Goal: Task Accomplishment & Management: Complete application form

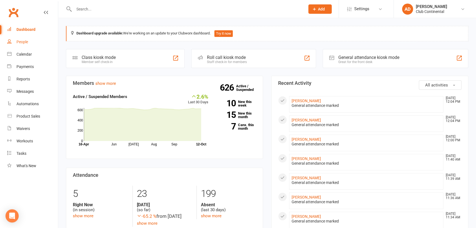
click at [24, 40] on div "People" at bounding box center [23, 42] width 12 height 4
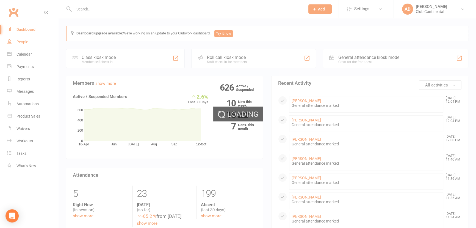
select select "100"
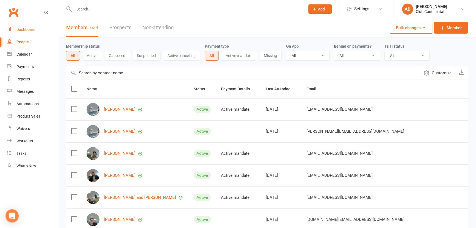
click at [30, 31] on div "Dashboard" at bounding box center [26, 29] width 19 height 4
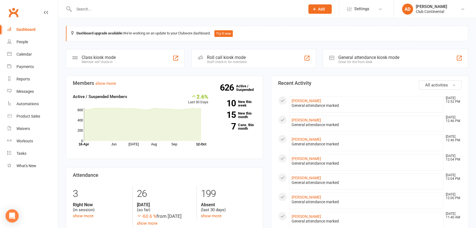
click at [112, 14] on div at bounding box center [183, 9] width 235 height 18
click at [110, 6] on input "text" at bounding box center [186, 9] width 229 height 8
type input "n"
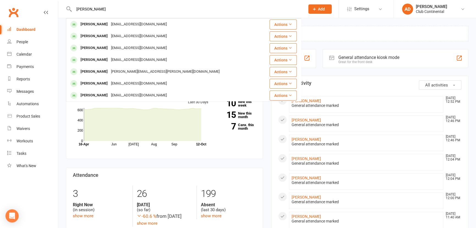
type input "ellie hatch"
drag, startPoint x: 130, startPoint y: 11, endPoint x: 46, endPoint y: 4, distance: 84.2
click at [46, 1] on header "ellie hatch Ellie Wickenden wickendenellie0@gmail.com Actions Rich Hathaway ric…" at bounding box center [238, 1] width 476 height 0
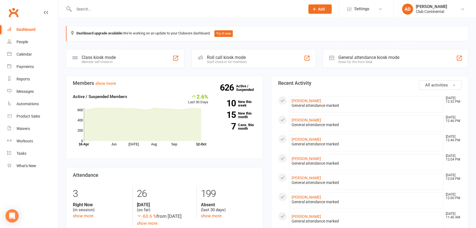
click at [317, 9] on button "Add" at bounding box center [320, 8] width 23 height 9
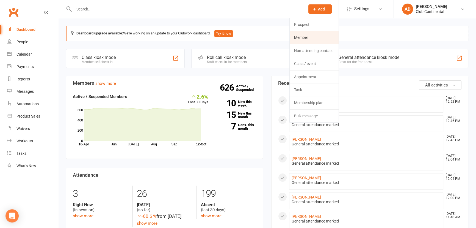
drag, startPoint x: 305, startPoint y: 39, endPoint x: 298, endPoint y: 37, distance: 7.0
click at [305, 39] on link "Member" at bounding box center [314, 37] width 49 height 13
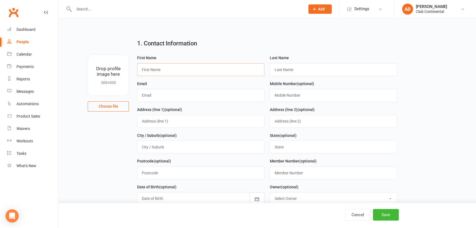
click at [175, 68] on input "text" at bounding box center [200, 69] width 127 height 13
type input "e"
type input "Ellie"
click at [327, 70] on input "text" at bounding box center [333, 69] width 127 height 13
type input "Hatch"
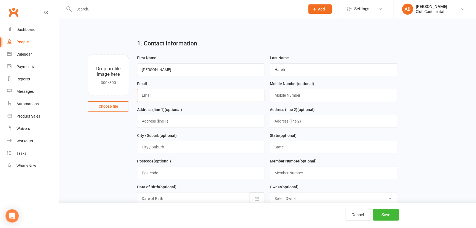
click at [182, 92] on input "text" at bounding box center [200, 95] width 127 height 13
click at [149, 95] on input "elleash" at bounding box center [200, 95] width 127 height 13
click at [152, 96] on input "ellesh" at bounding box center [200, 95] width 127 height 13
type input "elleshahatch@gmail.com"
click at [294, 89] on div "Mobile Number (optional)" at bounding box center [333, 90] width 127 height 21
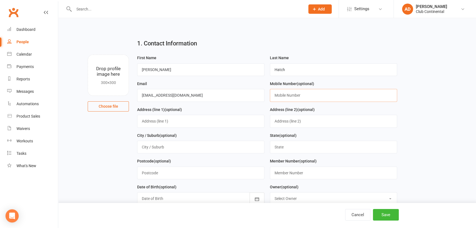
click at [283, 93] on input "text" at bounding box center [333, 95] width 127 height 13
type input "07885551761"
click at [190, 117] on input "text" at bounding box center [200, 121] width 127 height 13
type input "37 Cliffton Street"
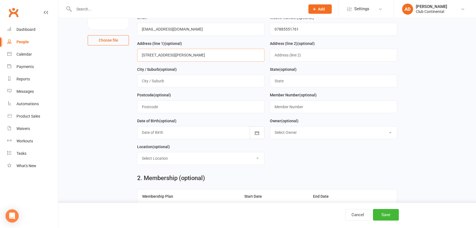
scroll to position [75, 0]
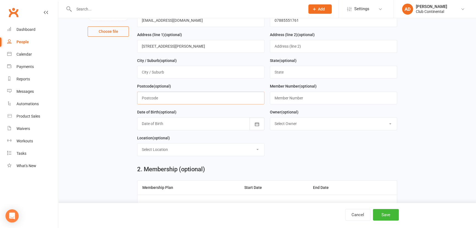
click at [210, 96] on input "text" at bounding box center [200, 98] width 127 height 13
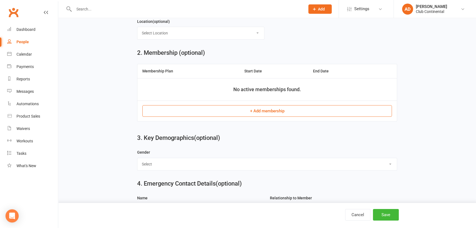
scroll to position [200, 0]
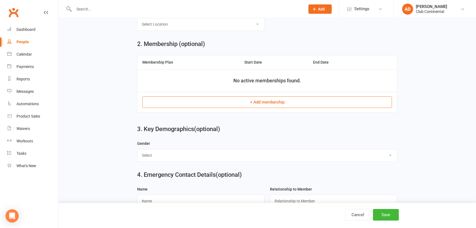
type input "pl4hab"
click at [209, 105] on button "+ Add membership" at bounding box center [267, 102] width 250 height 12
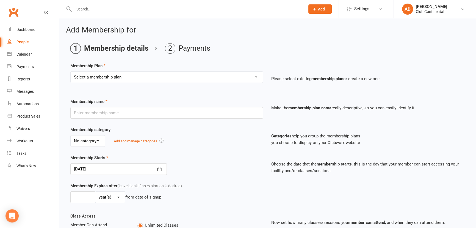
click at [105, 73] on select "Select a membership plan Create new Membership Plan Single Membership - Monthly…" at bounding box center [167, 77] width 192 height 11
select select "4"
click at [71, 72] on select "Select a membership plan Create new Membership Plan Single Membership - Monthly…" at bounding box center [167, 77] width 192 height 11
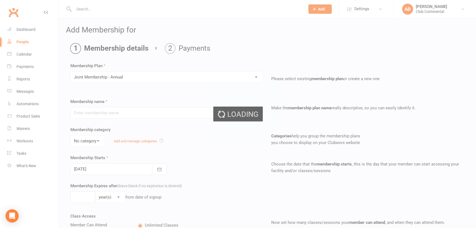
type input "Joint Membership - Annual"
select select "0"
type input "1"
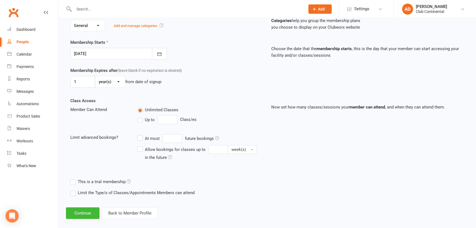
scroll to position [121, 0]
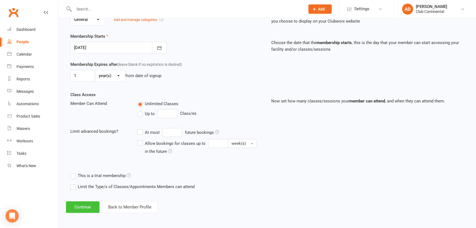
click at [84, 204] on button "Continue" at bounding box center [83, 207] width 34 height 12
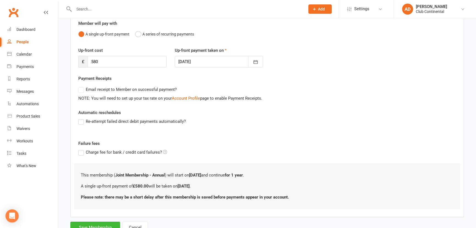
scroll to position [72, 0]
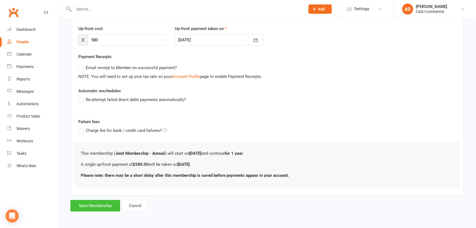
click at [105, 205] on button "Save Membership" at bounding box center [95, 206] width 50 height 12
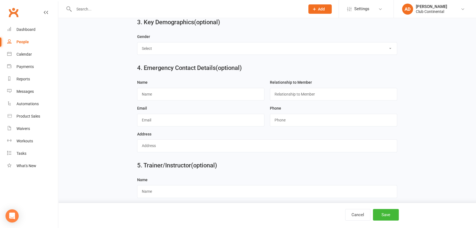
scroll to position [310, 0]
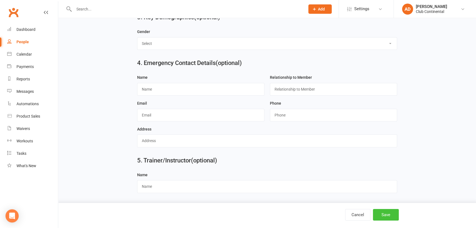
click at [380, 215] on button "Save" at bounding box center [386, 215] width 26 height 12
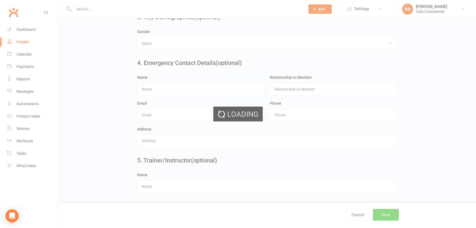
scroll to position [0, 0]
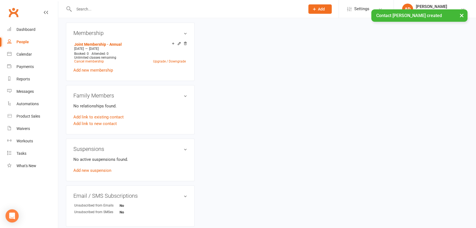
scroll to position [225, 0]
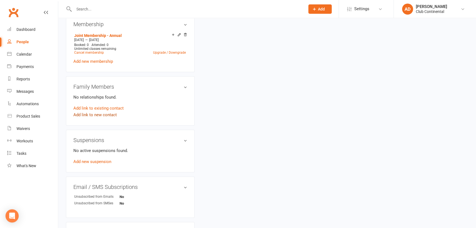
click at [108, 114] on link "Add link to new contact" at bounding box center [94, 114] width 43 height 7
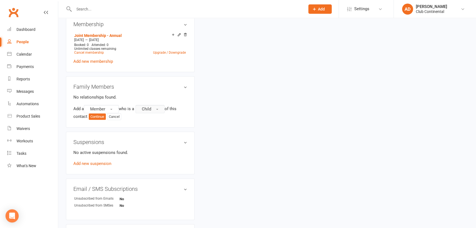
click at [145, 110] on span "Child" at bounding box center [146, 108] width 9 height 5
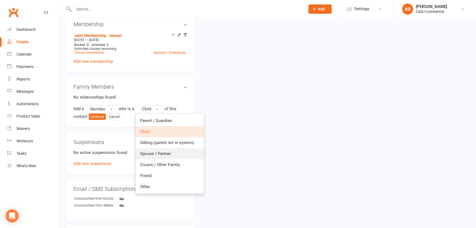
click at [154, 149] on link "Spouse / Partner" at bounding box center [170, 153] width 68 height 11
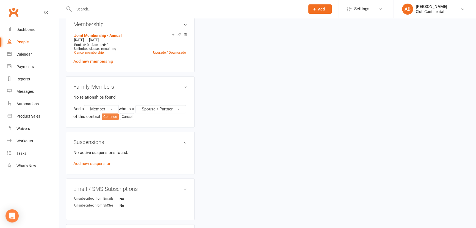
click at [119, 118] on button "Continue" at bounding box center [110, 116] width 17 height 7
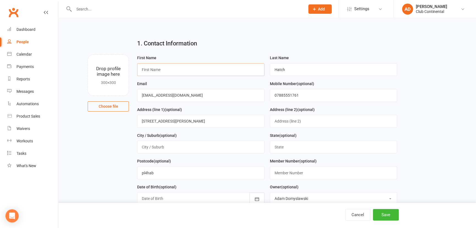
click at [212, 73] on input "text" at bounding box center [200, 69] width 127 height 13
type input "Ned"
drag, startPoint x: 291, startPoint y: 68, endPoint x: 253, endPoint y: 73, distance: 38.3
click at [253, 73] on form "First Name Ned Last Name Hatch Email elleshahatch@gmail.com Mobile Number (opti…" at bounding box center [267, 144] width 266 height 180
type input "Dadson"
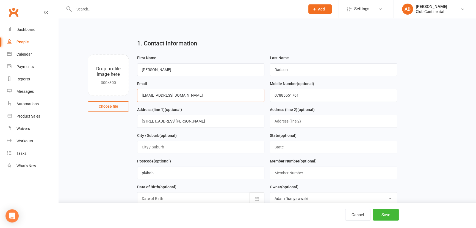
drag, startPoint x: 188, startPoint y: 94, endPoint x: 136, endPoint y: 94, distance: 52.0
click at [136, 94] on div "Email elleshahatch@gmail.com" at bounding box center [200, 93] width 133 height 26
type input "neddadson@gmail.com"
drag, startPoint x: 313, startPoint y: 92, endPoint x: 261, endPoint y: 106, distance: 53.7
click at [261, 106] on form "First Name Ned Last Name Dadson Email neddadson@gmail.com Mobile Number (option…" at bounding box center [267, 144] width 266 height 180
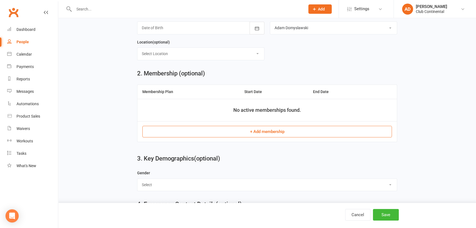
scroll to position [175, 0]
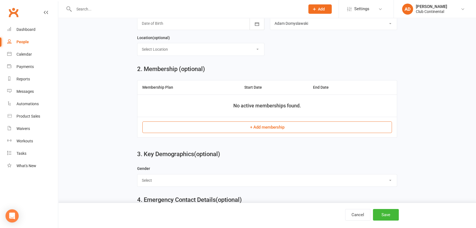
type input "07443503552"
drag, startPoint x: 249, startPoint y: 126, endPoint x: 240, endPoint y: 123, distance: 9.1
click at [249, 126] on button "+ Add membership" at bounding box center [267, 127] width 250 height 12
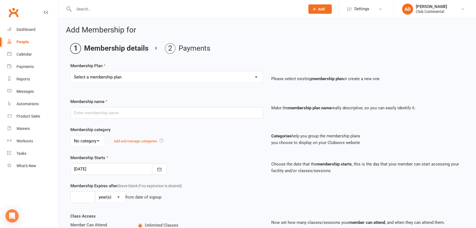
click at [145, 64] on div "Membership Plan Select a membership plan Create new Membership Plan Single Memb…" at bounding box center [267, 76] width 394 height 28
click at [141, 77] on select "Select a membership plan Create new Membership Plan Single Membership - Monthly…" at bounding box center [167, 77] width 192 height 11
select select "4"
click at [71, 72] on select "Select a membership plan Create new Membership Plan Single Membership - Monthly…" at bounding box center [167, 77] width 192 height 11
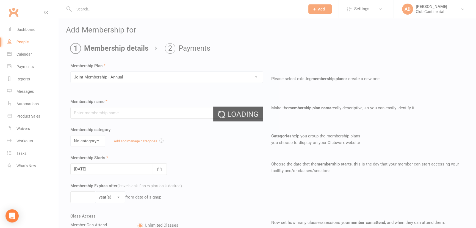
type input "Joint Membership - Annual"
select select "0"
type input "1"
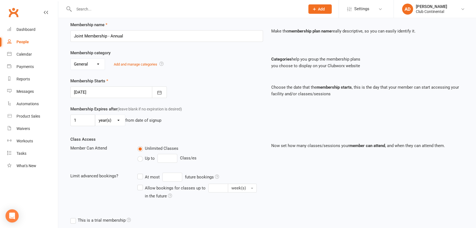
scroll to position [121, 0]
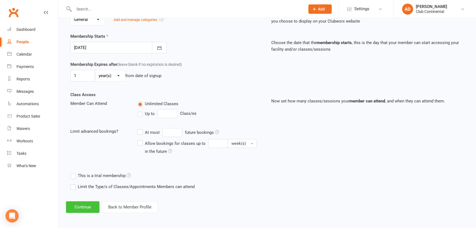
click at [85, 205] on button "Continue" at bounding box center [83, 207] width 34 height 12
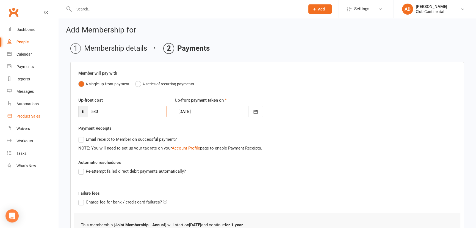
drag, startPoint x: 140, startPoint y: 110, endPoint x: 55, endPoint y: 116, distance: 85.2
click at [55, 116] on ui-view "Prospect Member Non-attending contact Class / event Appointment Task Membership…" at bounding box center [238, 146] width 476 height 290
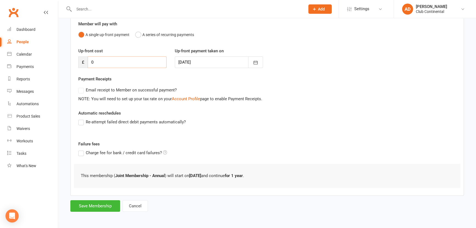
scroll to position [50, 0]
type input "0"
click at [98, 207] on button "Save Membership" at bounding box center [95, 206] width 50 height 12
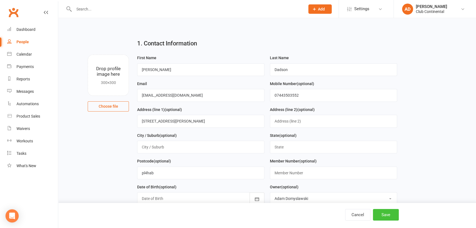
click at [384, 216] on button "Save" at bounding box center [386, 215] width 26 height 12
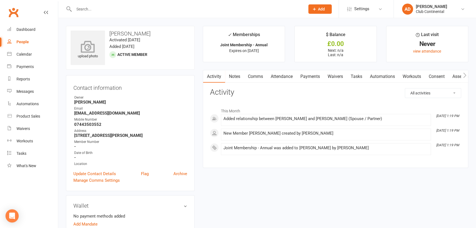
click at [82, 54] on div "upload photo" at bounding box center [88, 50] width 34 height 18
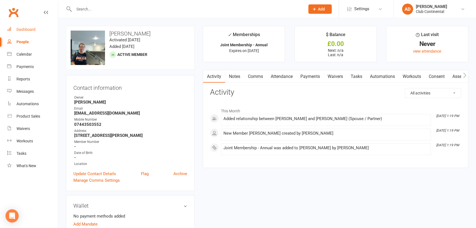
click at [29, 29] on div "Dashboard" at bounding box center [26, 29] width 19 height 4
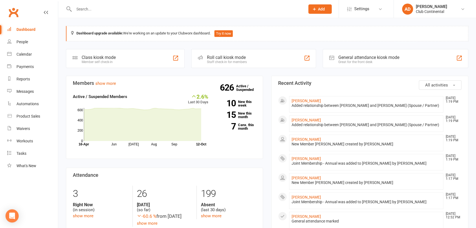
click at [16, 15] on link "Clubworx" at bounding box center [14, 13] width 14 height 14
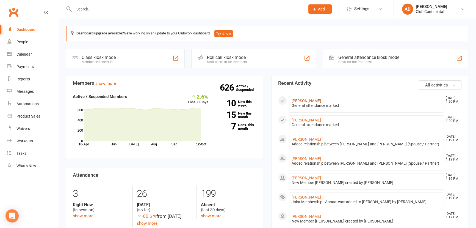
click at [306, 99] on link "[PERSON_NAME]" at bounding box center [306, 100] width 29 height 4
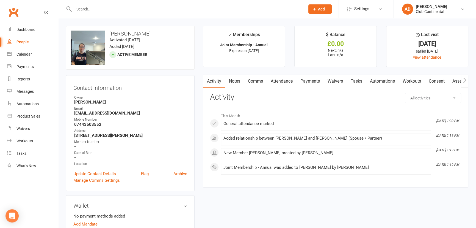
click at [320, 80] on link "Payments" at bounding box center [310, 81] width 27 height 13
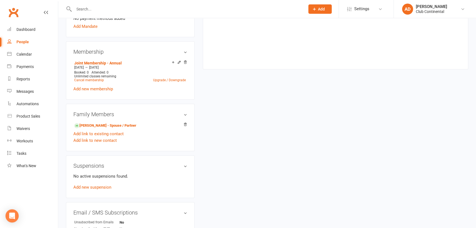
scroll to position [200, 0]
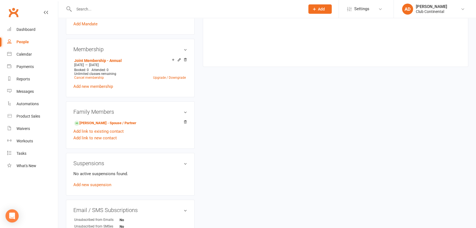
click at [139, 120] on li "Ellie Hatch - Spouse / Partner" at bounding box center [130, 123] width 114 height 8
click at [113, 121] on link "Ellie Hatch - Spouse / Partner" at bounding box center [105, 123] width 62 height 6
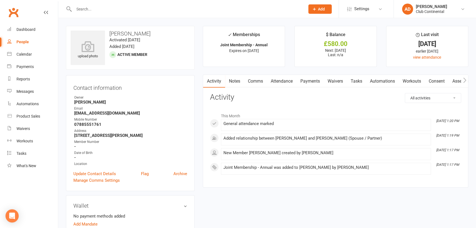
click at [310, 81] on link "Payments" at bounding box center [310, 81] width 27 height 13
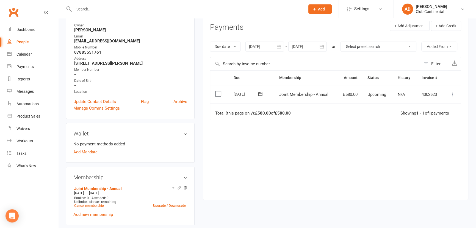
scroll to position [75, 0]
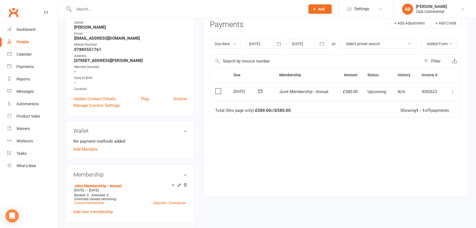
click at [453, 89] on icon at bounding box center [453, 92] width 6 height 6
click at [435, 113] on link "Mark as Paid (POS)" at bounding box center [429, 113] width 54 height 11
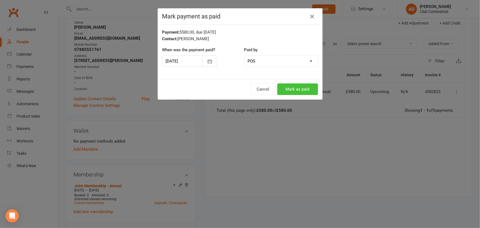
click at [295, 87] on button "Mark as paid" at bounding box center [297, 89] width 41 height 12
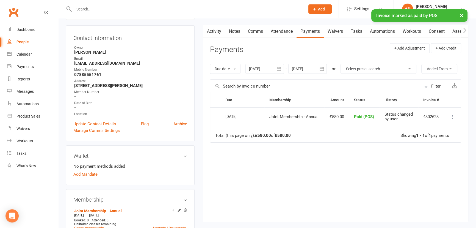
scroll to position [0, 0]
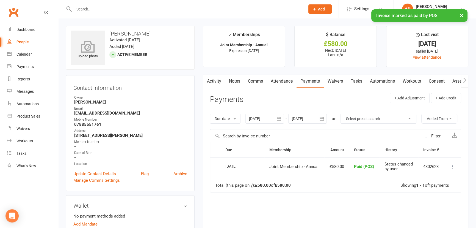
click at [81, 45] on icon at bounding box center [88, 46] width 38 height 12
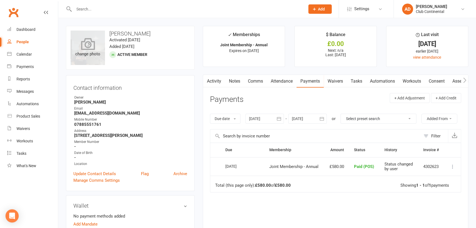
click at [95, 43] on icon at bounding box center [88, 44] width 14 height 12
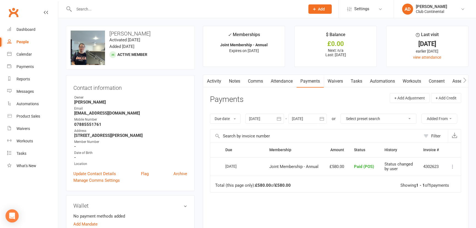
click at [11, 9] on link "Clubworx" at bounding box center [14, 13] width 14 height 14
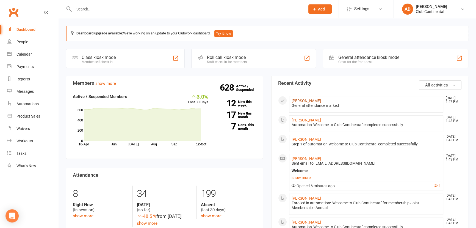
click at [314, 101] on link "Mark Reynish" at bounding box center [306, 100] width 29 height 4
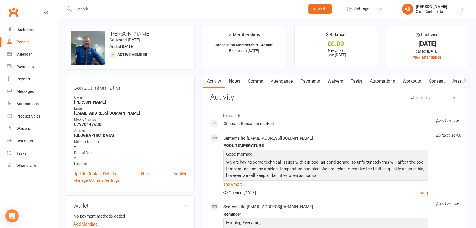
click at [18, 12] on link "Clubworx" at bounding box center [14, 13] width 14 height 14
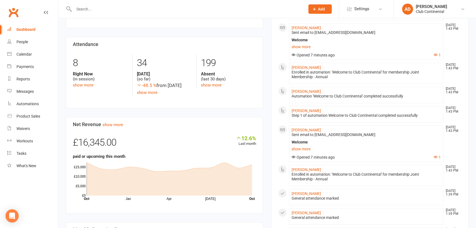
scroll to position [200, 0]
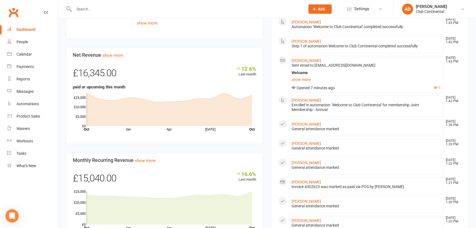
click at [316, 127] on div "General attendance marked" at bounding box center [366, 129] width 149 height 5
click at [311, 123] on link "[PERSON_NAME]" at bounding box center [306, 124] width 29 height 4
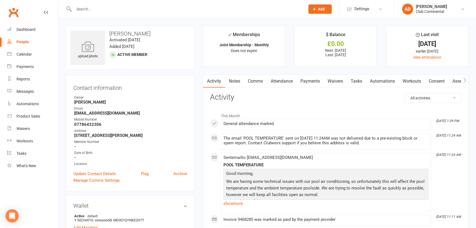
click at [14, 14] on link "Clubworx" at bounding box center [14, 13] width 14 height 14
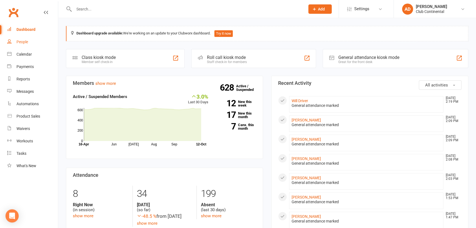
drag, startPoint x: 22, startPoint y: 40, endPoint x: 24, endPoint y: 37, distance: 3.7
click at [22, 40] on div "People" at bounding box center [23, 42] width 12 height 4
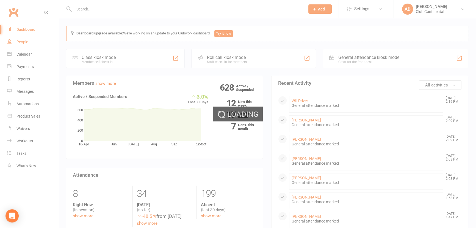
select select "100"
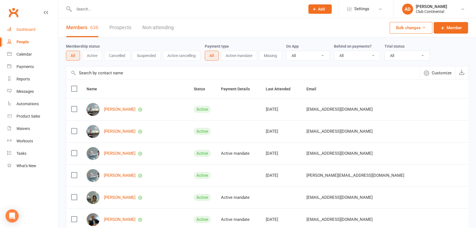
click at [26, 26] on link "Dashboard" at bounding box center [32, 29] width 51 height 12
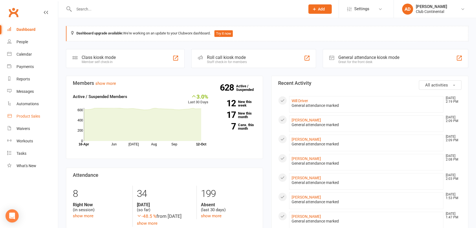
click at [41, 114] on link "Product Sales" at bounding box center [32, 116] width 51 height 12
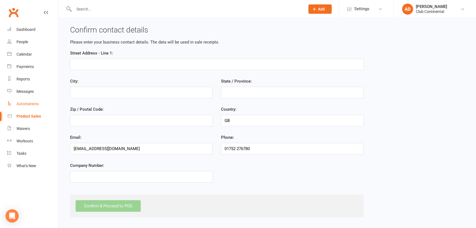
click at [38, 104] on div "Automations" at bounding box center [28, 103] width 22 height 4
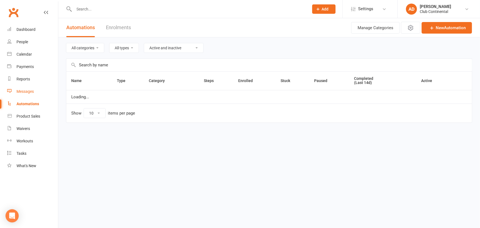
click at [28, 89] on div "Messages" at bounding box center [25, 91] width 17 height 4
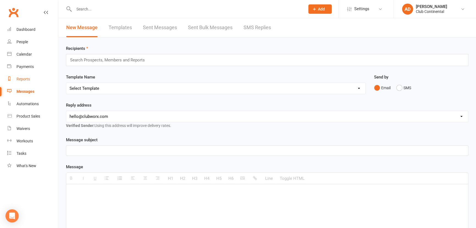
click at [27, 81] on div "Reports" at bounding box center [23, 79] width 13 height 4
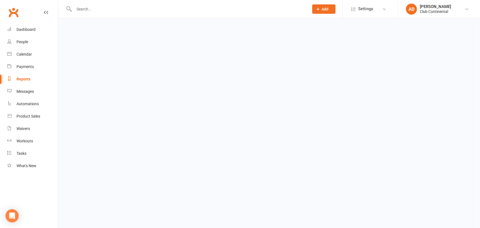
select select "100"
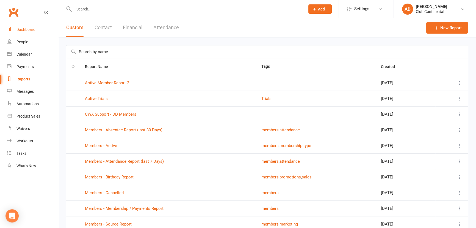
click at [23, 29] on div "Dashboard" at bounding box center [26, 29] width 19 height 4
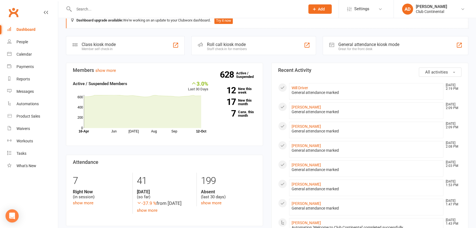
scroll to position [25, 0]
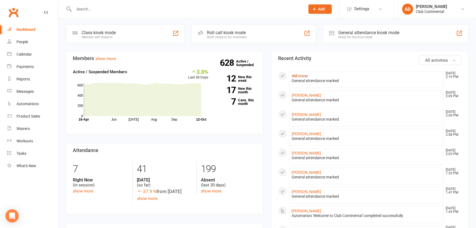
click at [297, 76] on link "Will Driver" at bounding box center [300, 76] width 17 height 4
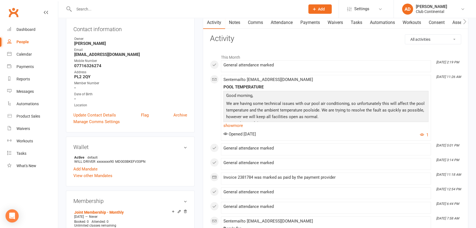
scroll to position [50, 0]
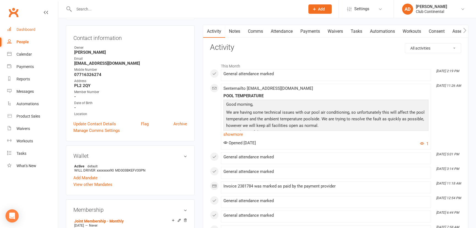
click at [32, 28] on div "Dashboard" at bounding box center [26, 29] width 19 height 4
